Goal: Contribute content: Contribute content

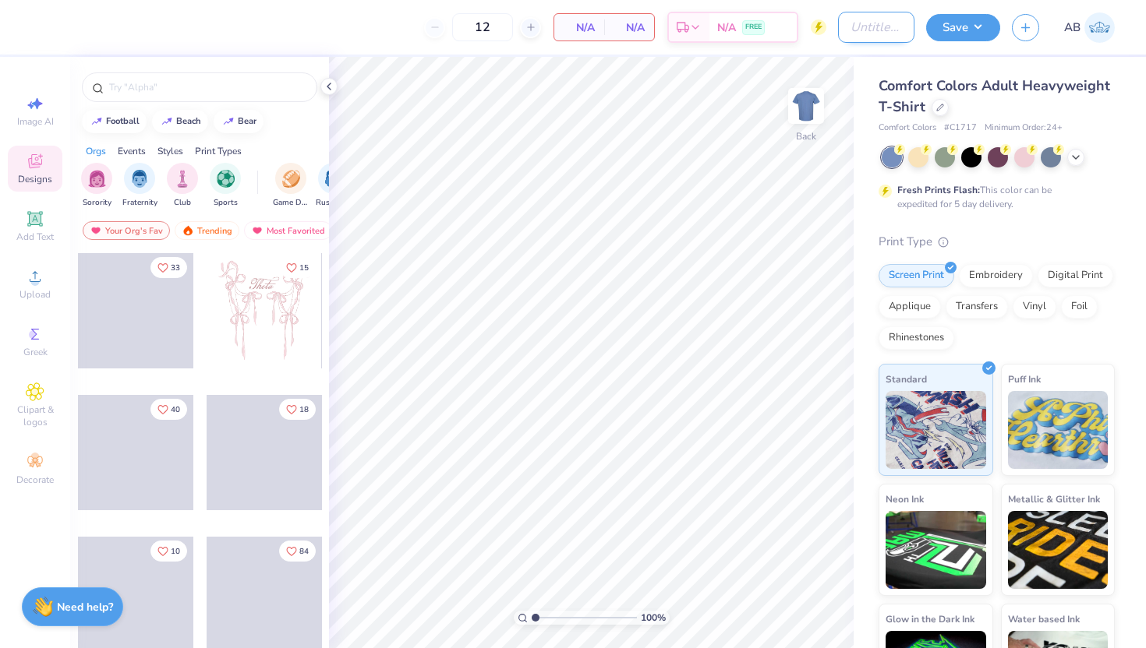
click at [882, 27] on input "Design Title" at bounding box center [876, 27] width 76 height 31
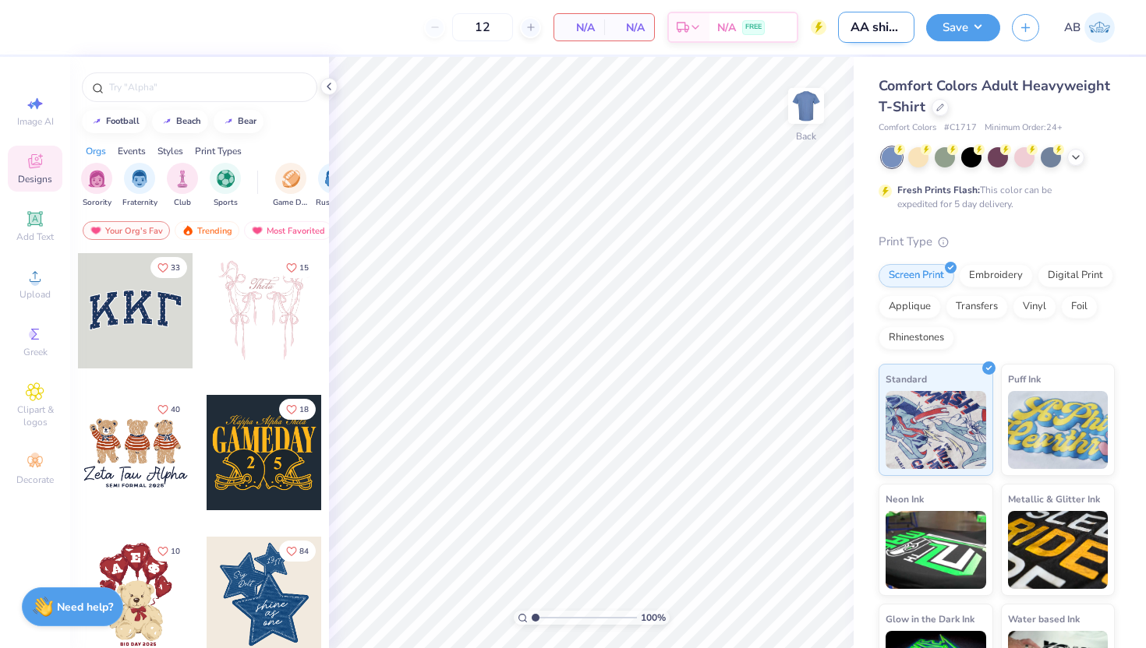
scroll to position [0, 8]
type input "AA shirt 1"
click at [47, 277] on div "Upload" at bounding box center [35, 284] width 55 height 46
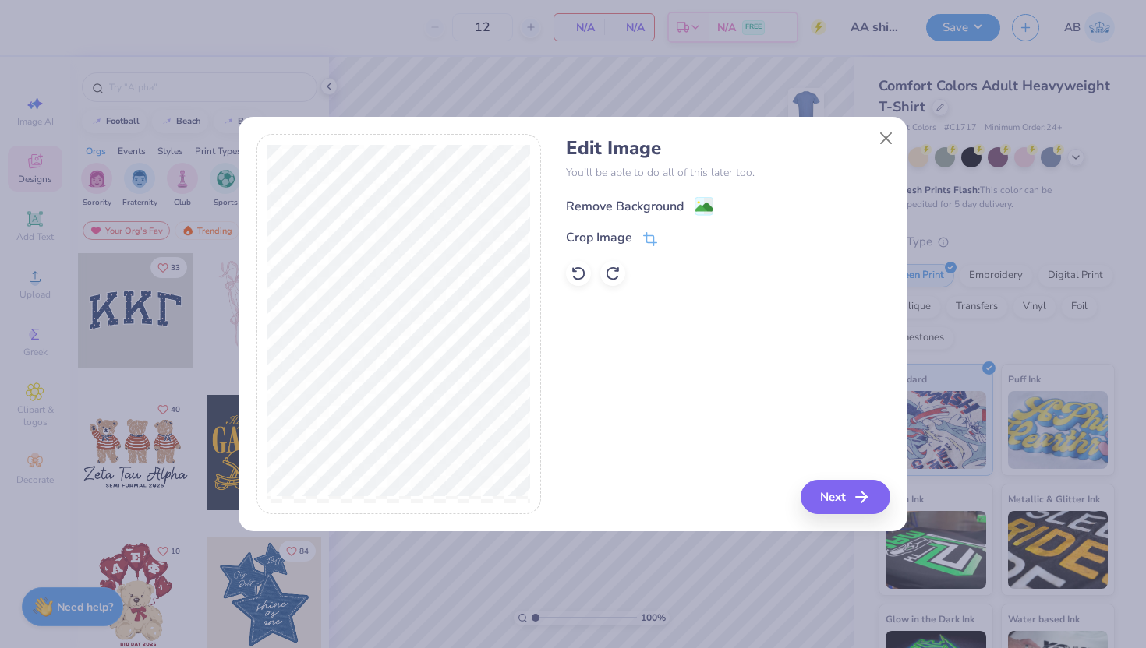
click at [665, 207] on div "Remove Background" at bounding box center [625, 206] width 118 height 19
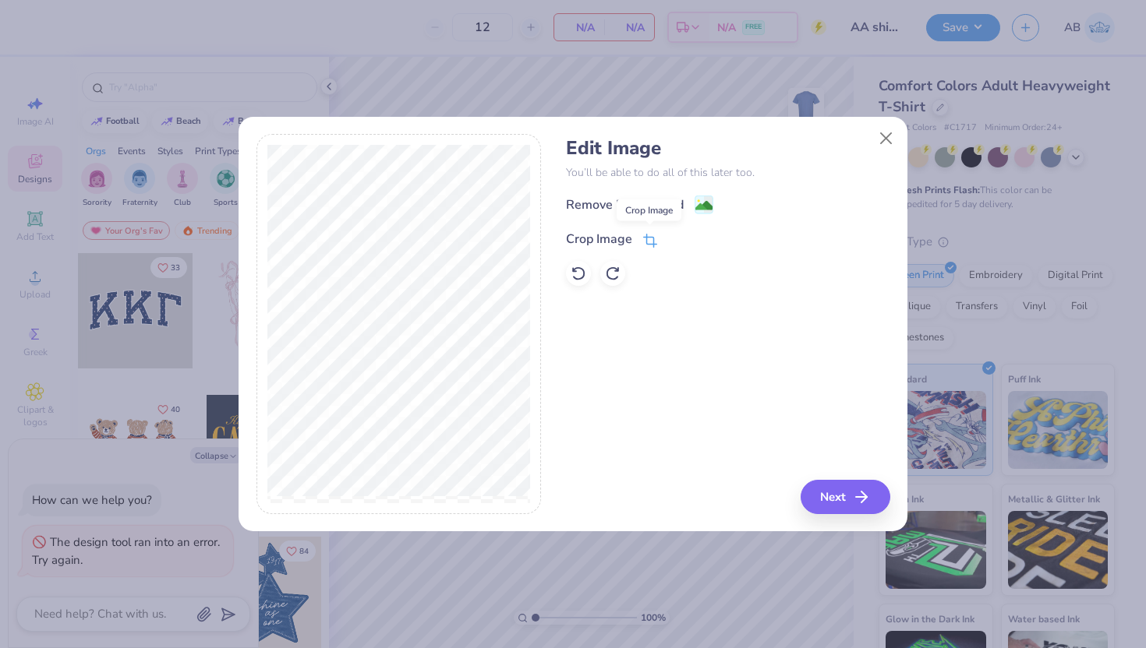
click at [648, 235] on icon at bounding box center [650, 241] width 14 height 14
click at [679, 243] on button at bounding box center [676, 238] width 16 height 16
click at [697, 199] on image at bounding box center [703, 207] width 17 height 17
click at [861, 498] on icon "button" at bounding box center [866, 497] width 19 height 19
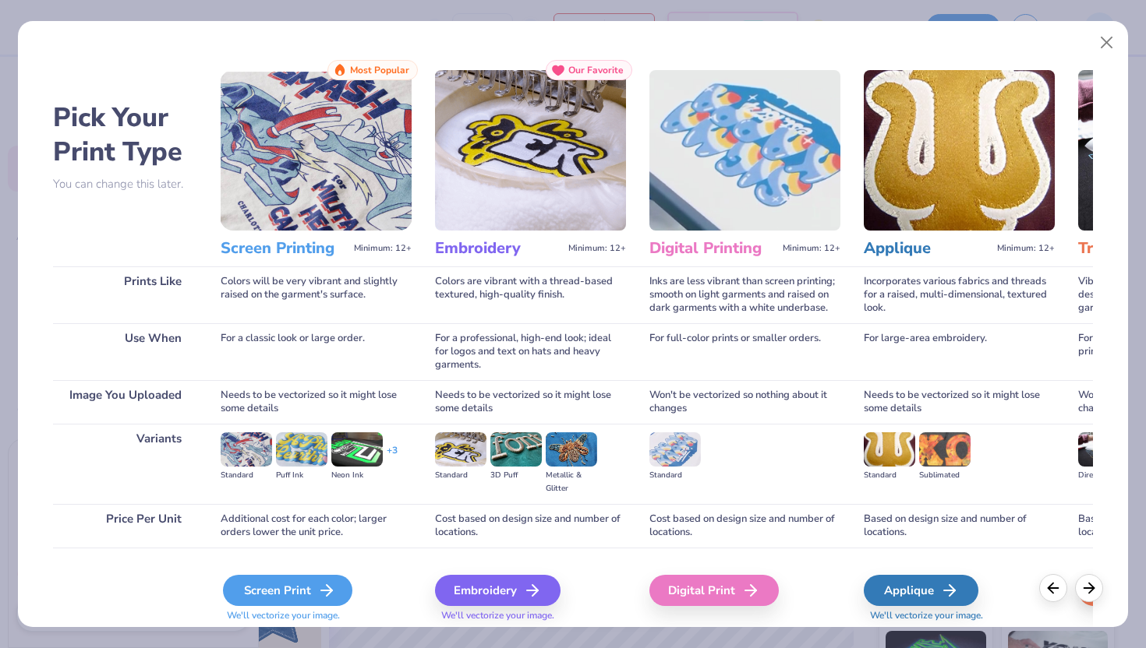
click at [317, 592] on icon at bounding box center [326, 590] width 19 height 19
type textarea "x"
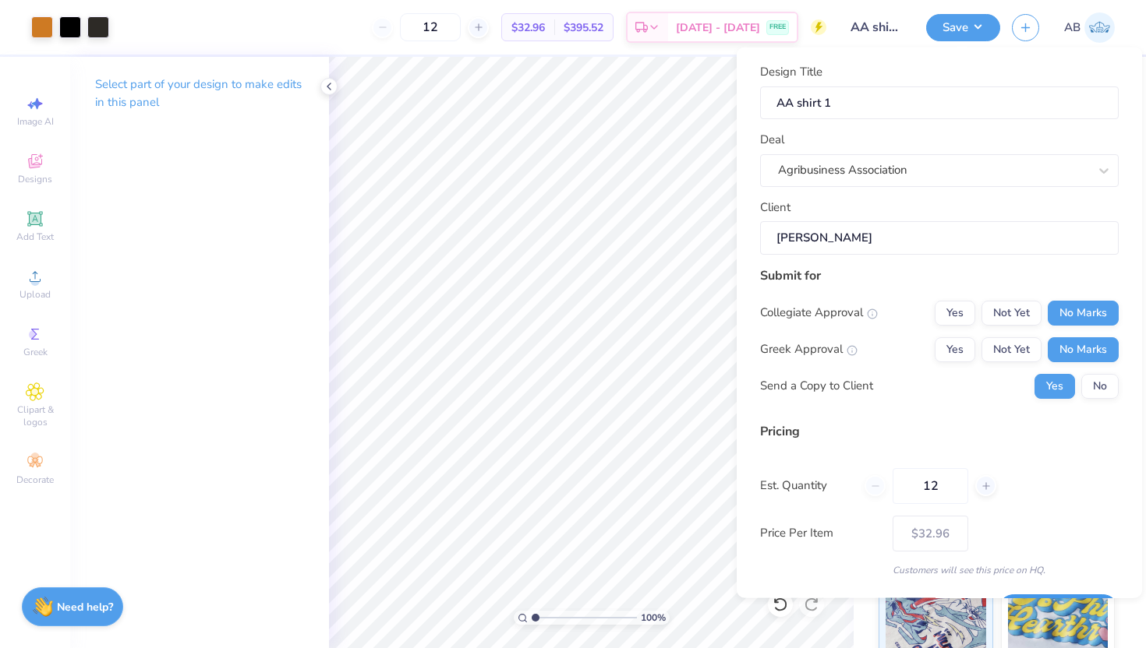
scroll to position [43, 0]
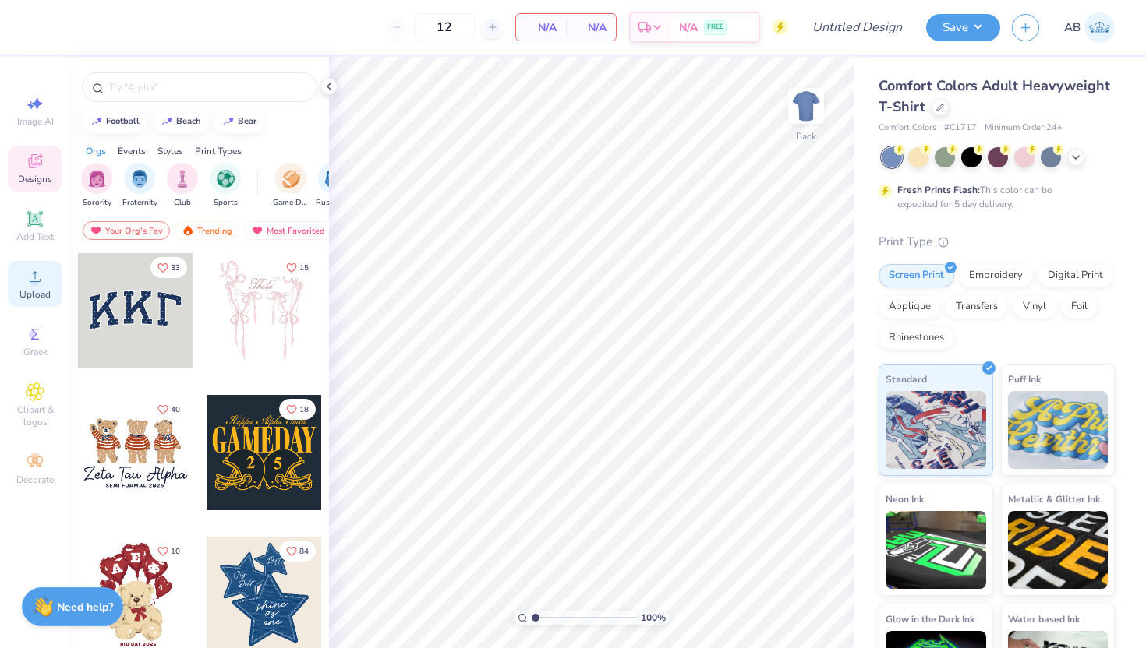
click at [44, 290] on span "Upload" at bounding box center [34, 294] width 31 height 12
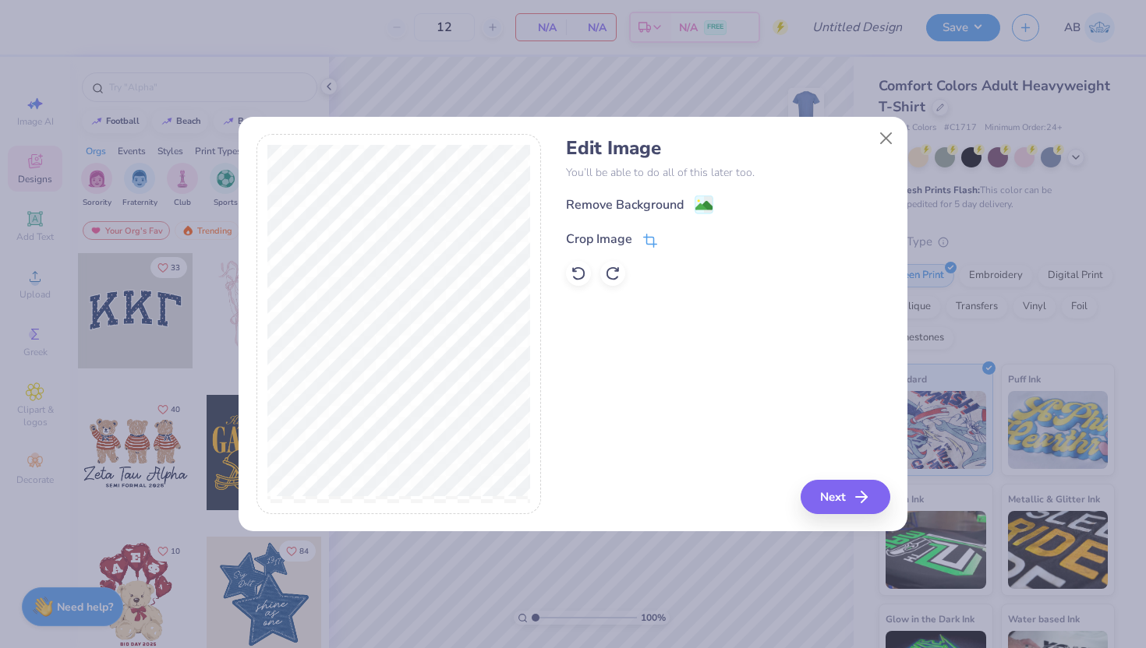
click at [649, 239] on icon at bounding box center [650, 241] width 14 height 14
